Goal: Task Accomplishment & Management: Manage account settings

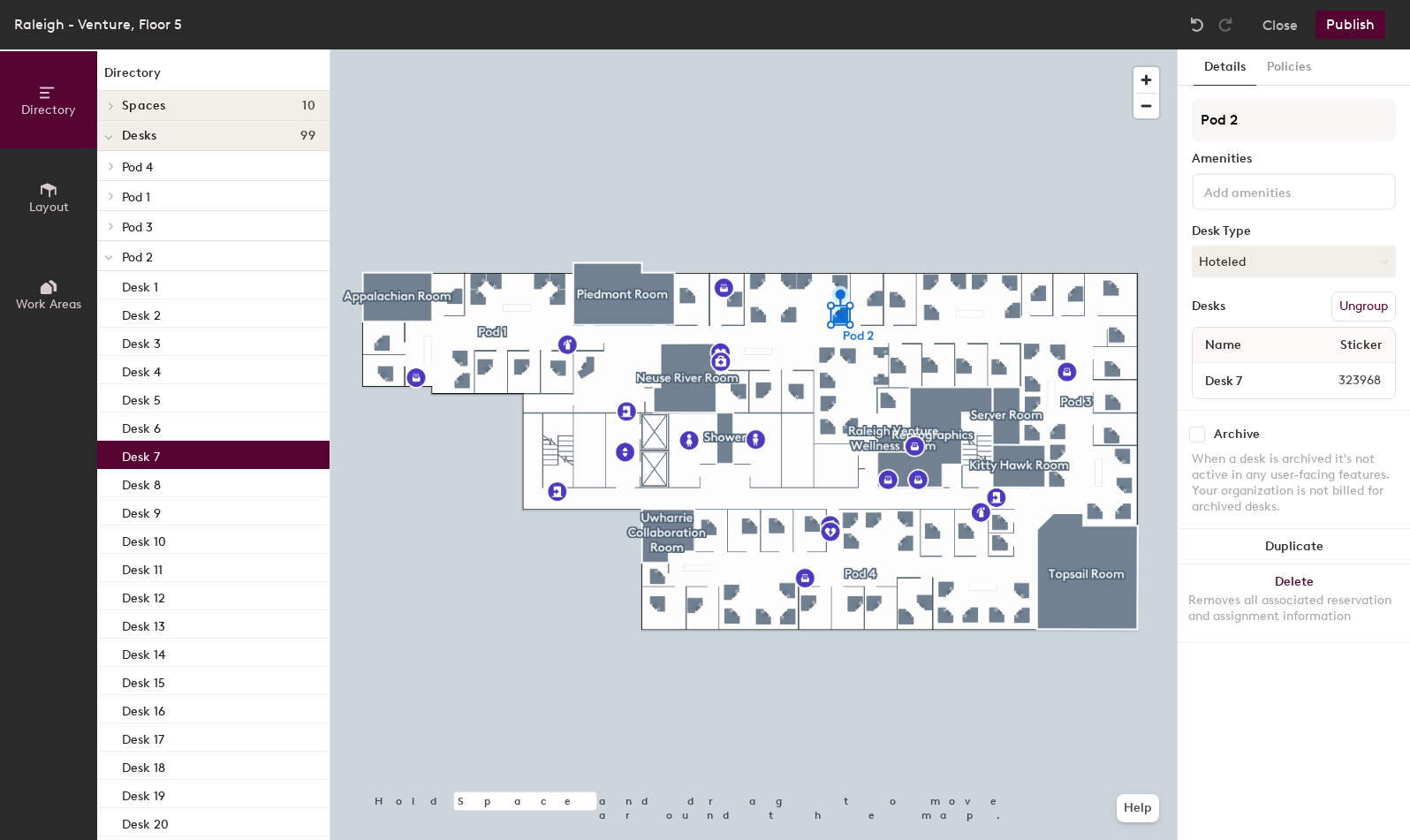
click at [1278, 260] on button "Hoteled" at bounding box center [1294, 261] width 204 height 32
click at [1249, 318] on div "Assigned" at bounding box center [1280, 316] width 177 height 27
click at [1346, 26] on button "Publish" at bounding box center [1350, 25] width 69 height 28
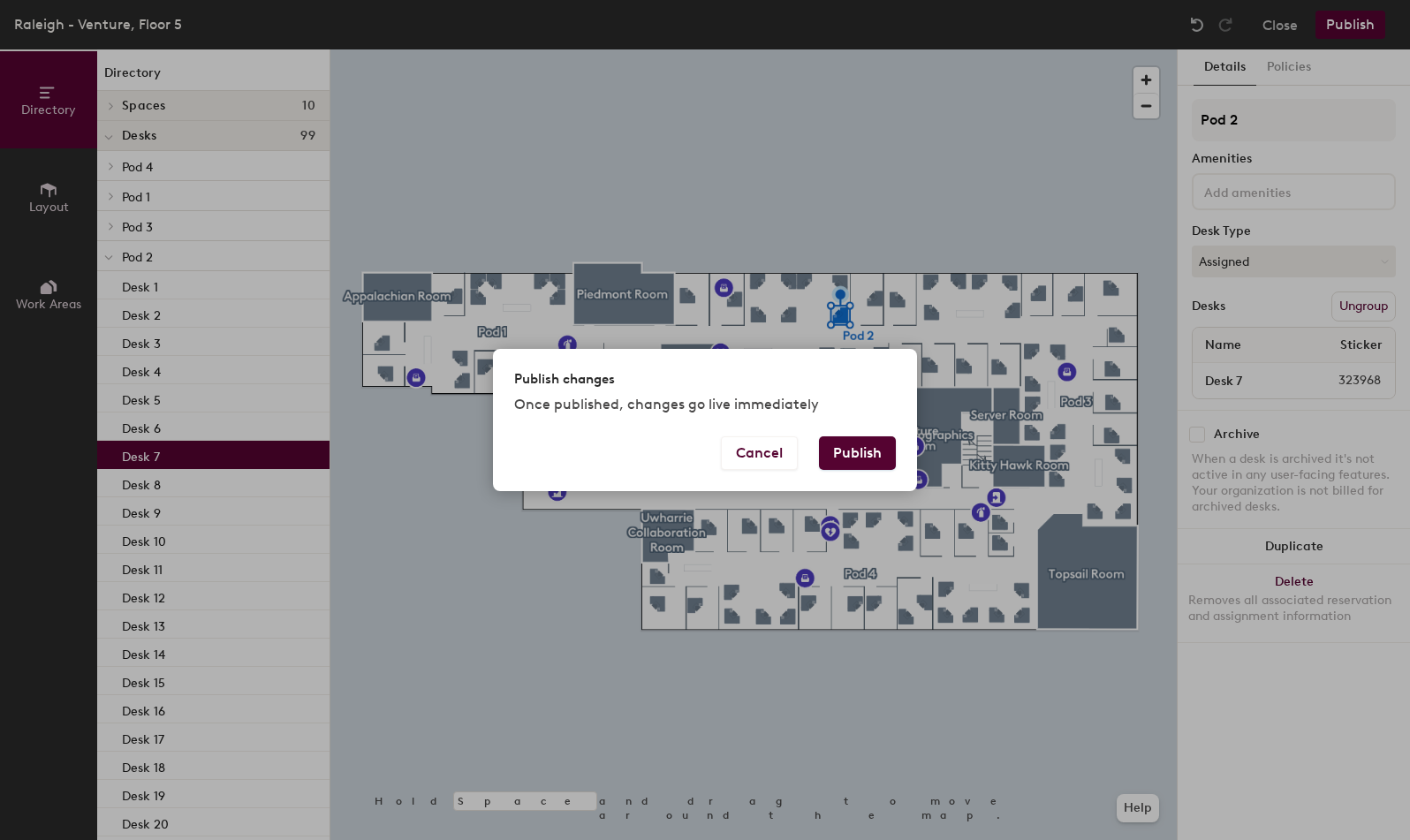
click at [855, 448] on button "Publish" at bounding box center [857, 453] width 76 height 34
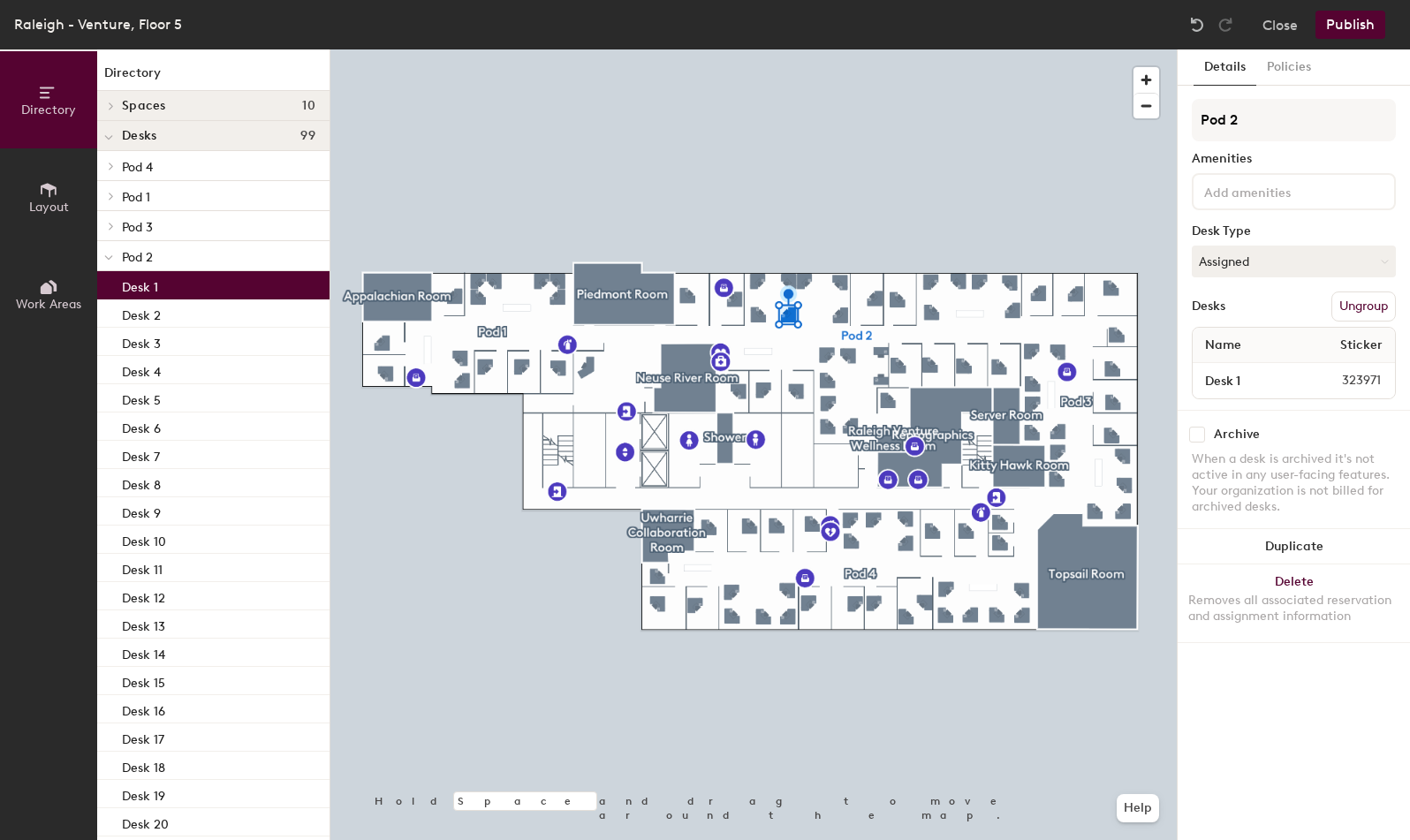
click at [1254, 262] on button "Assigned" at bounding box center [1294, 261] width 204 height 32
click at [1228, 362] on div "Hoteled" at bounding box center [1280, 369] width 177 height 27
click at [1339, 28] on button "Publish" at bounding box center [1350, 25] width 69 height 28
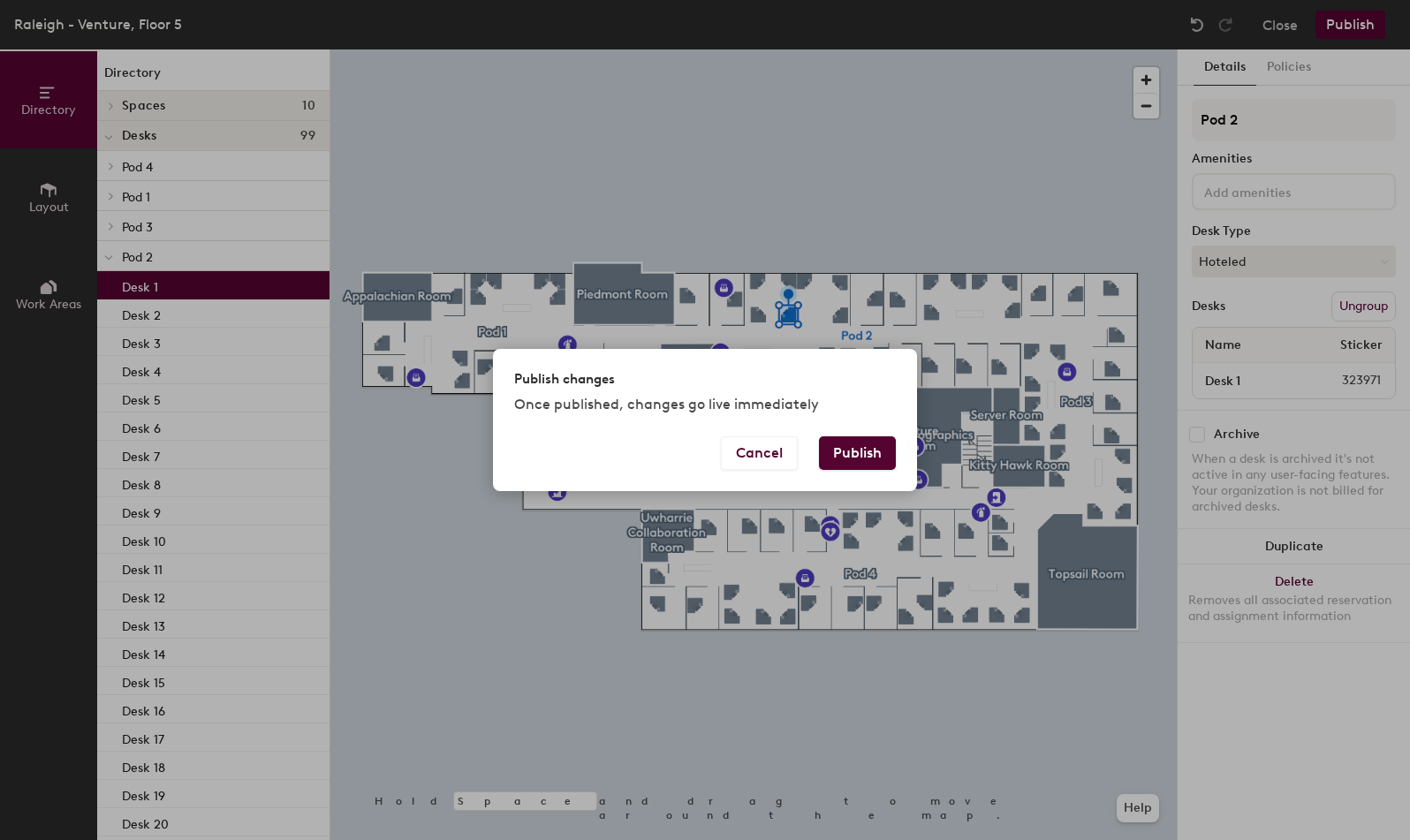
click at [871, 448] on button "Publish" at bounding box center [857, 453] width 76 height 34
